Goal: Navigation & Orientation: Find specific page/section

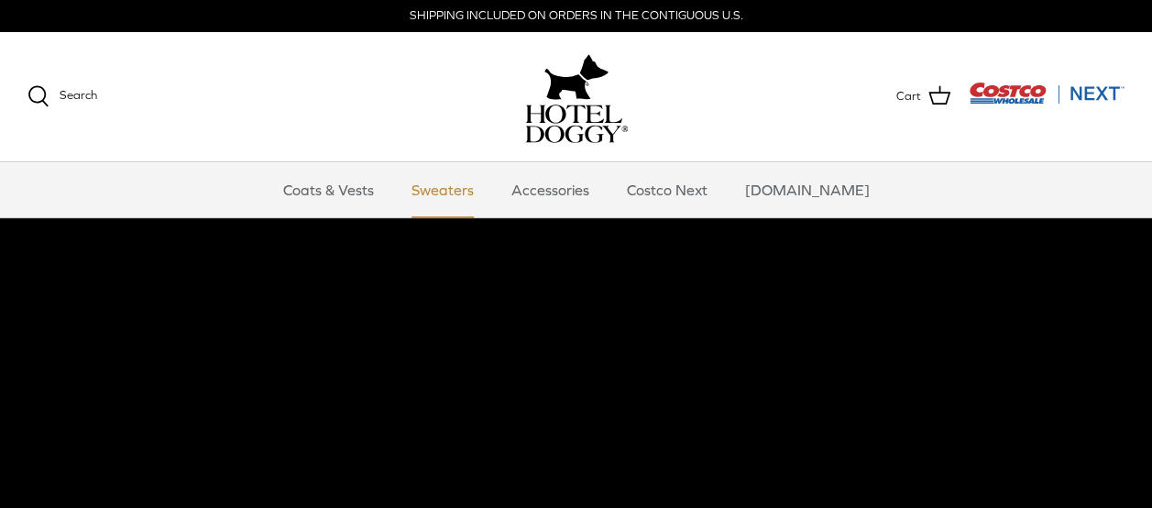
click at [482, 188] on link "Sweaters" at bounding box center [442, 189] width 95 height 55
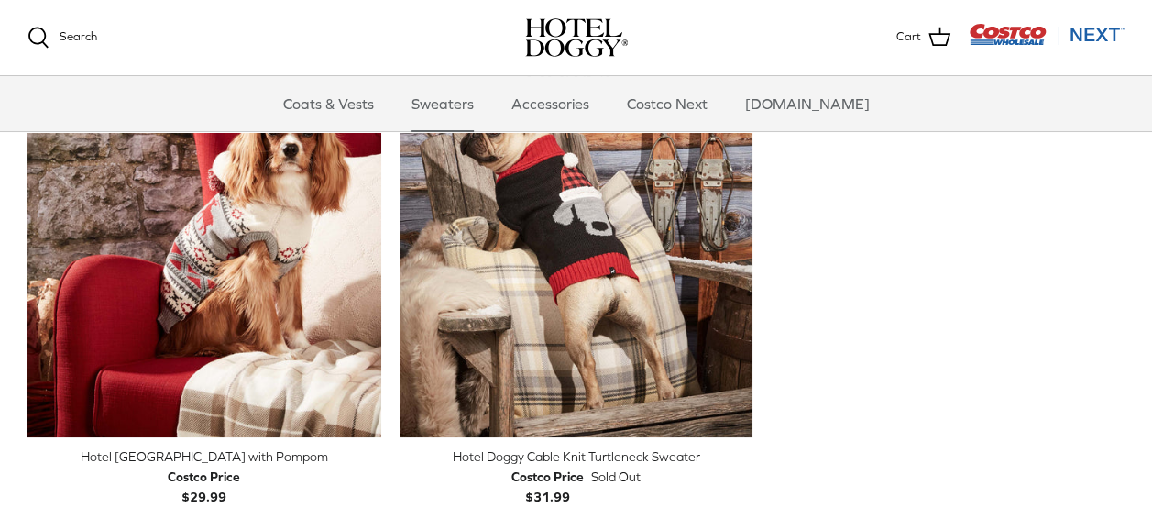
scroll to position [458, 0]
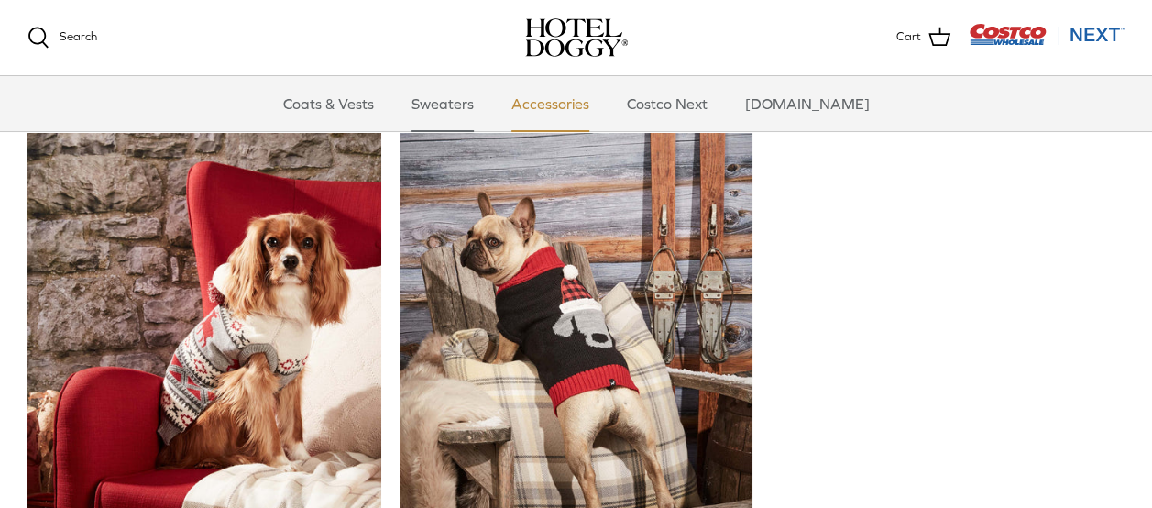
click at [591, 109] on link "Accessories" at bounding box center [550, 103] width 111 height 55
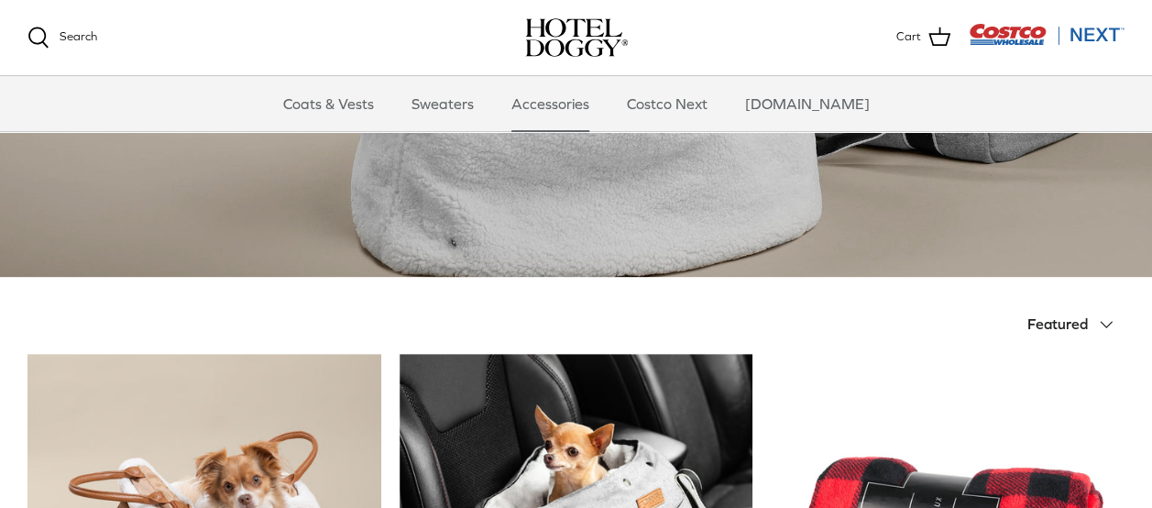
scroll to position [183, 0]
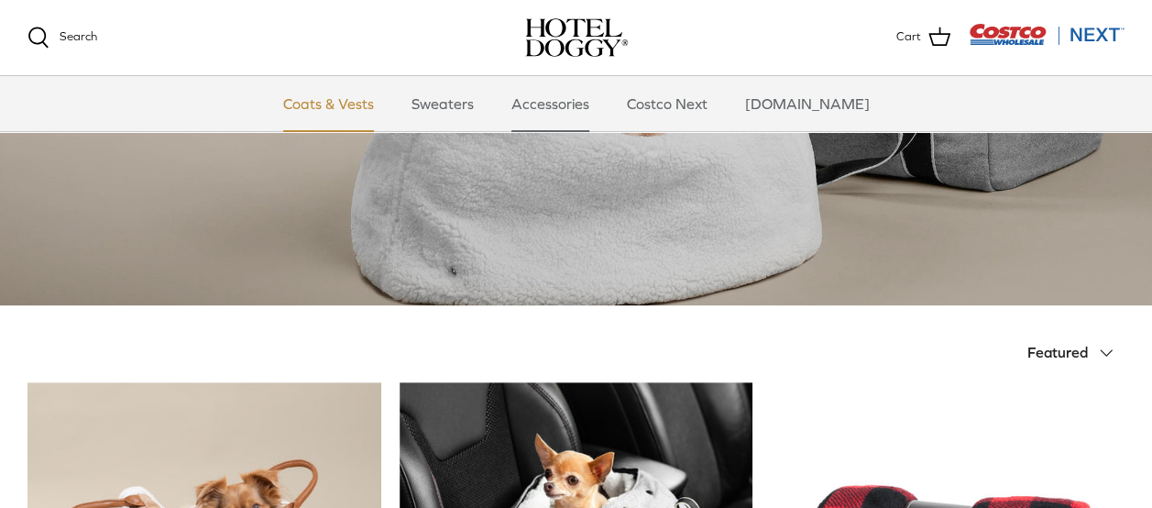
click at [376, 107] on link "Coats & Vests" at bounding box center [329, 103] width 124 height 55
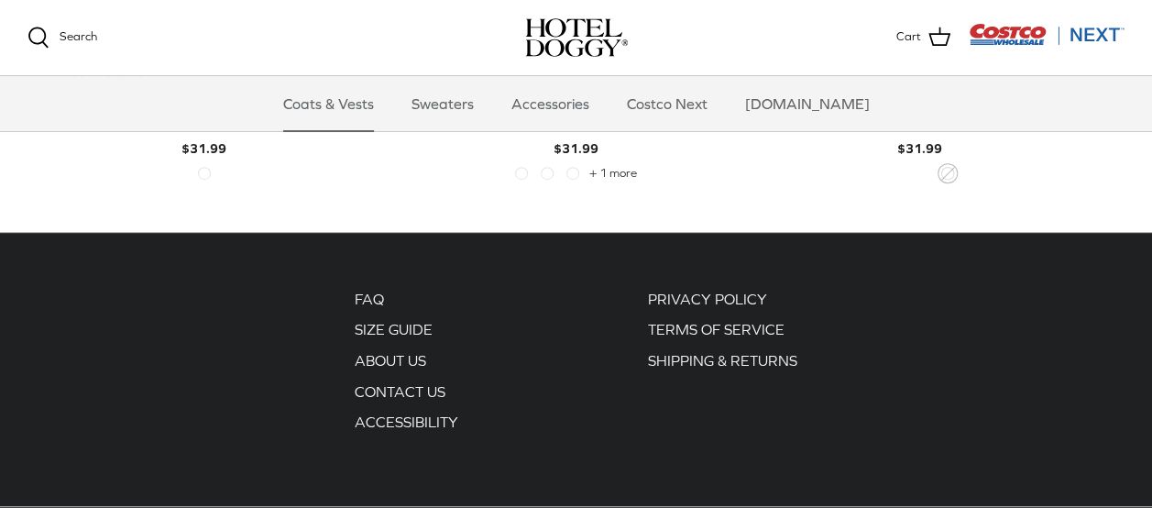
scroll to position [3758, 0]
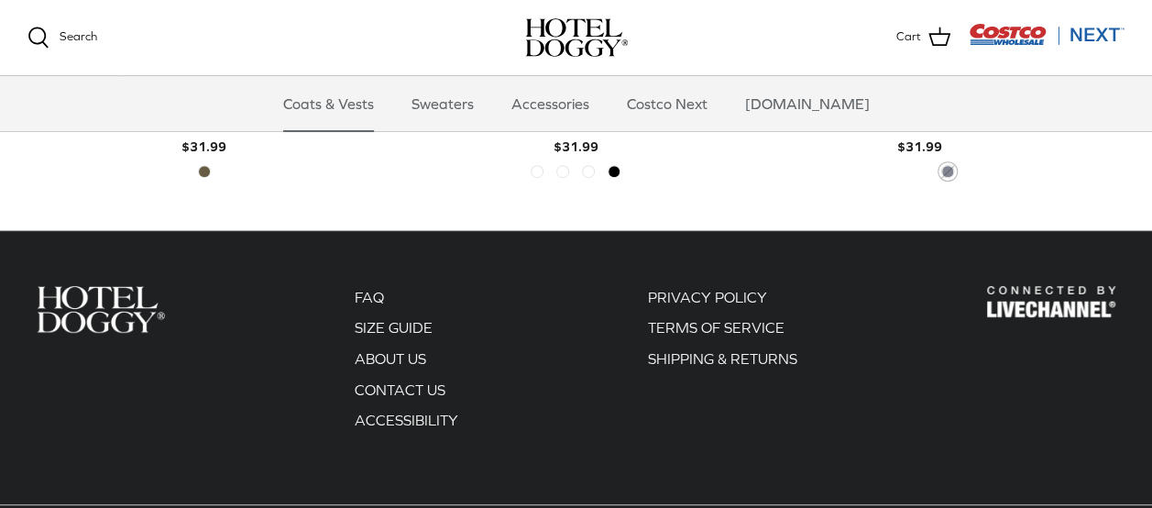
click at [629, 168] on div "Flery Red Blue Cypress Black + 1 more" at bounding box center [576, 174] width 367 height 19
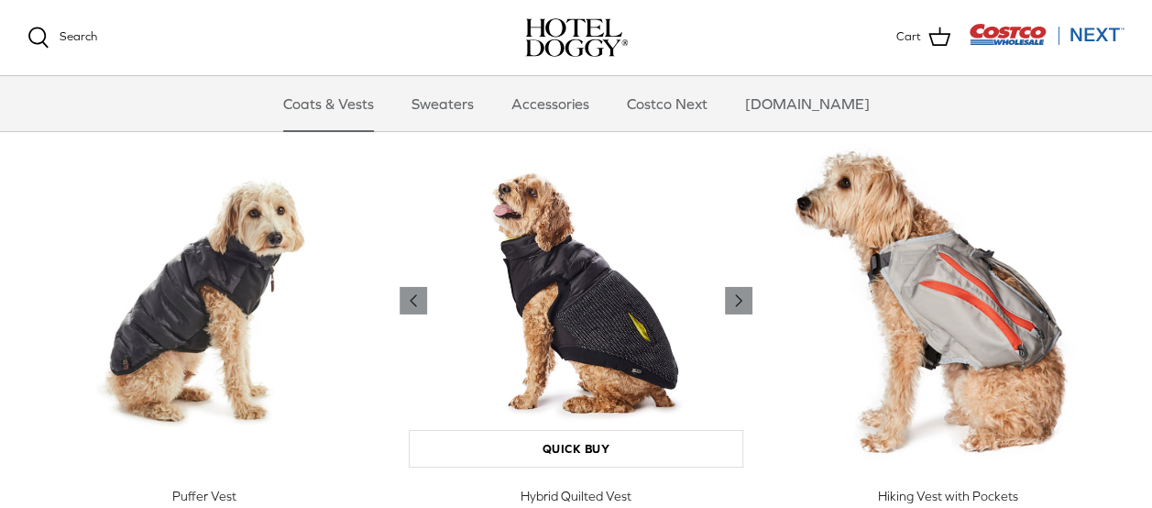
scroll to position [2852, 0]
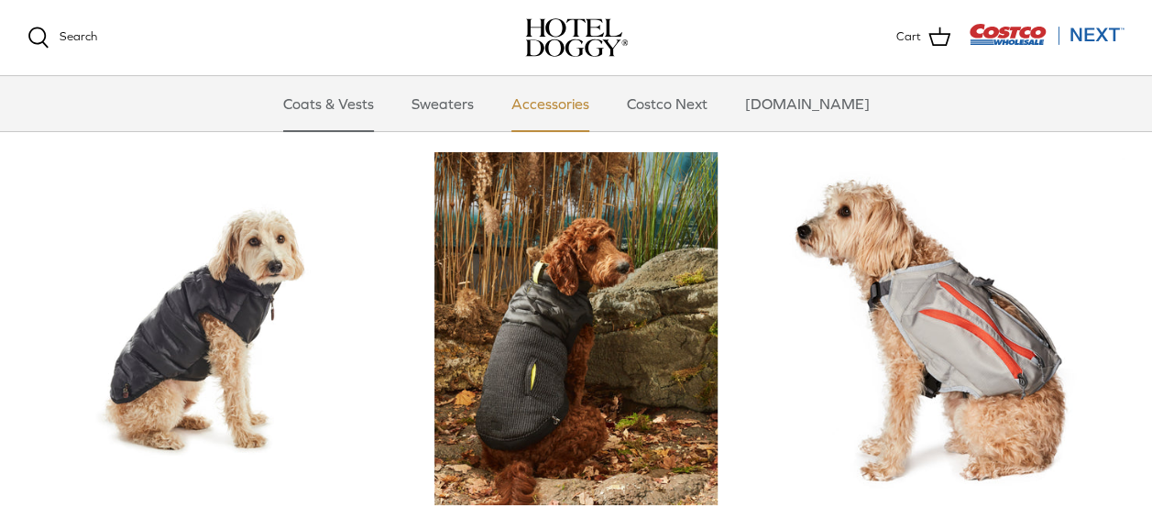
click at [573, 106] on link "Accessories" at bounding box center [550, 103] width 111 height 55
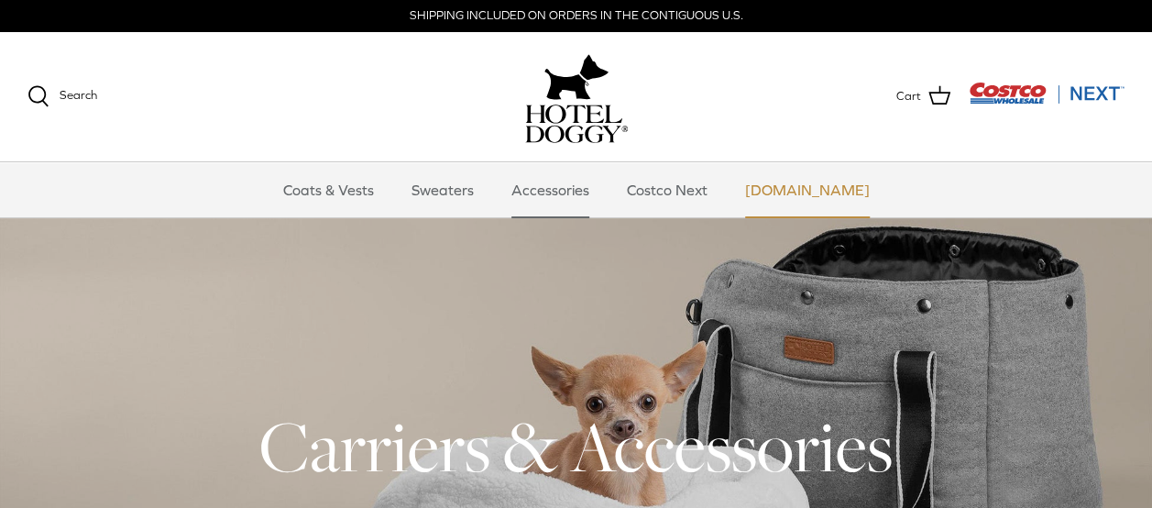
click at [783, 183] on link "[DOMAIN_NAME]" at bounding box center [808, 189] width 158 height 55
